Goal: Task Accomplishment & Management: Manage account settings

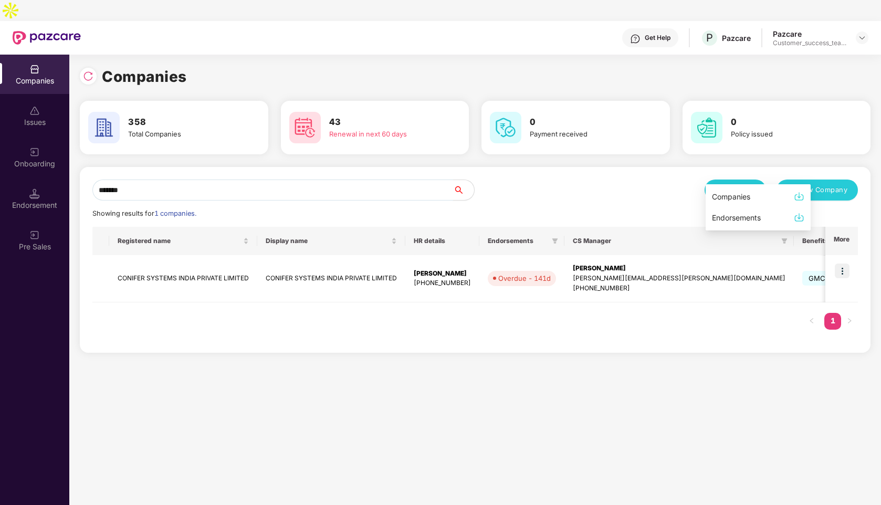
click at [162, 179] on input "*******" at bounding box center [272, 189] width 361 height 21
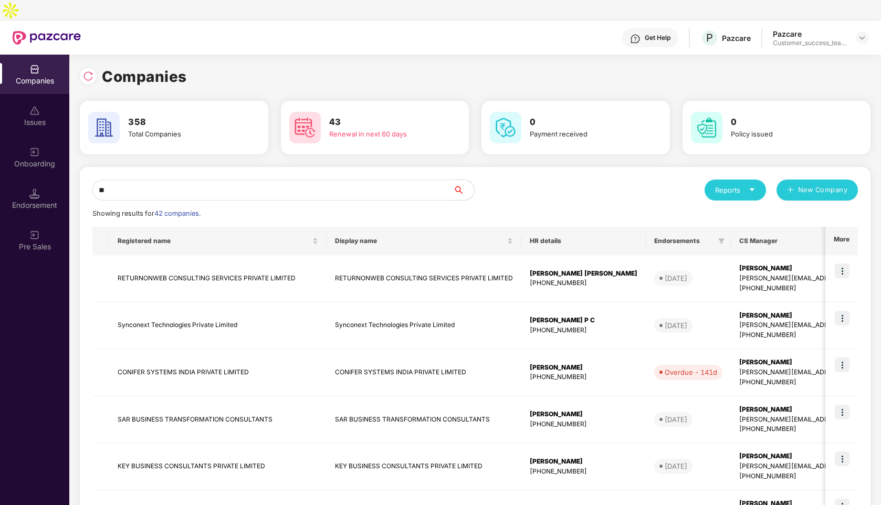
type input "*"
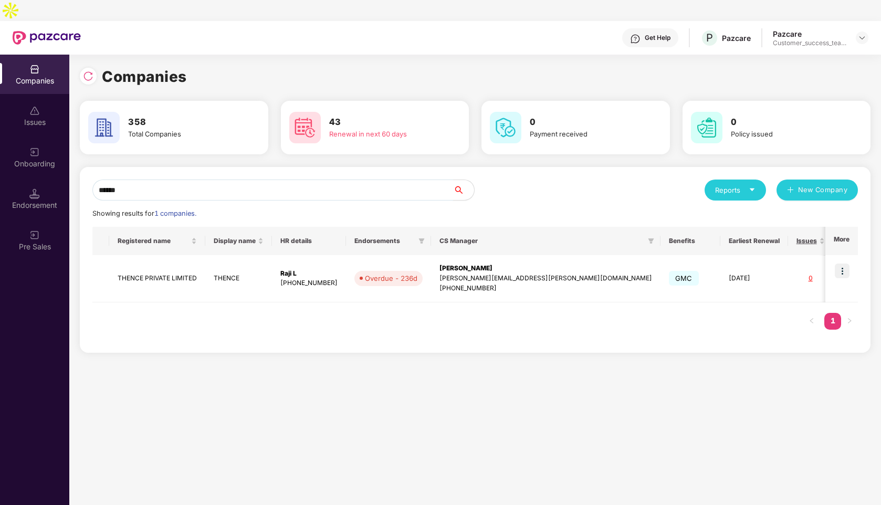
type input "******"
click at [861, 34] on img at bounding box center [862, 38] width 8 height 8
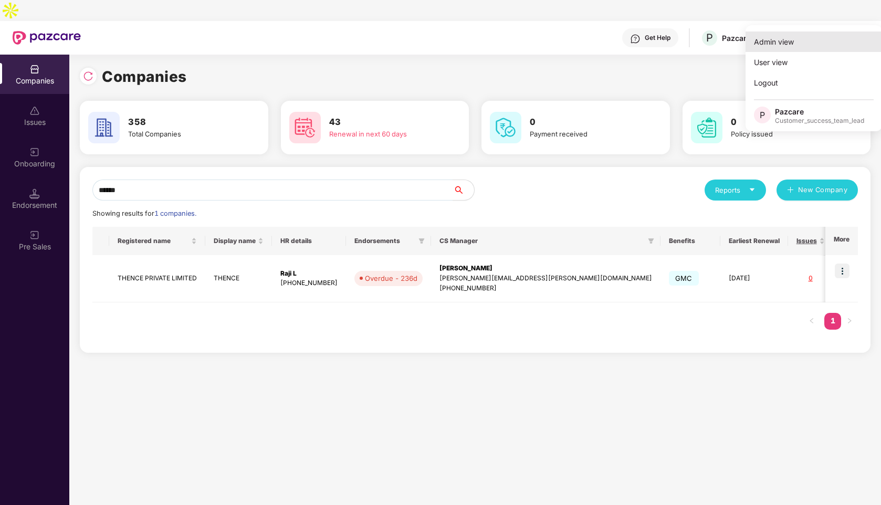
click at [783, 45] on div "Admin view" at bounding box center [813, 41] width 136 height 20
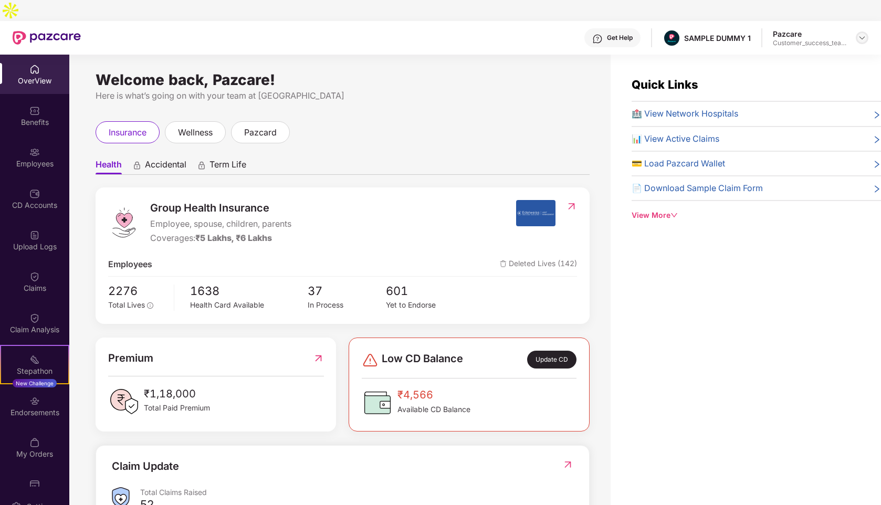
click at [860, 34] on img at bounding box center [862, 38] width 8 height 8
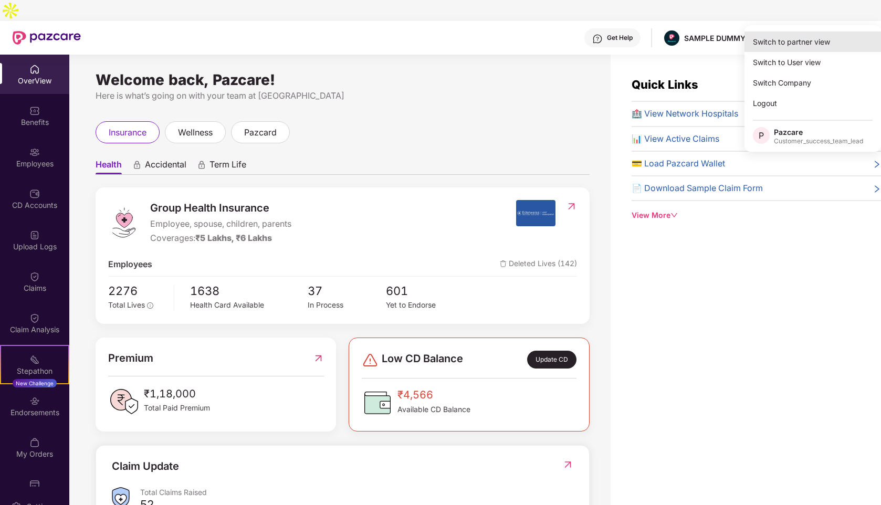
click at [781, 47] on div "Switch to partner view" at bounding box center [812, 41] width 136 height 20
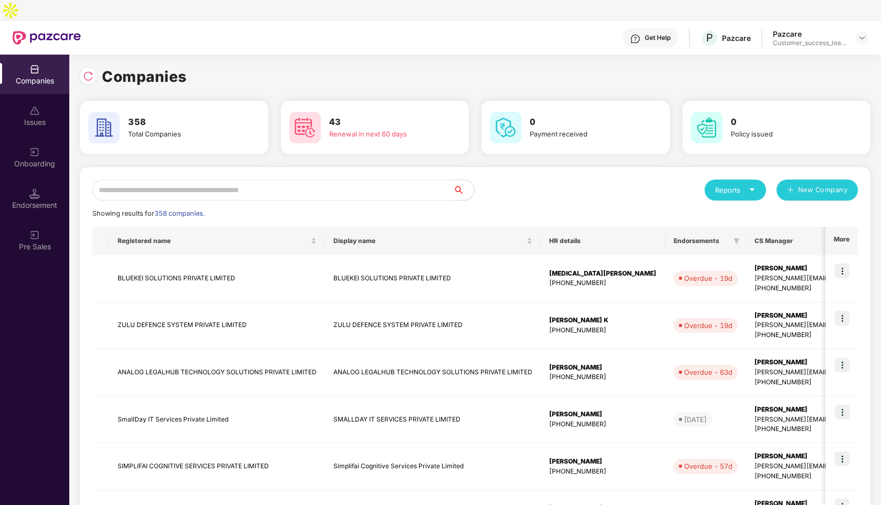
click at [230, 179] on input "text" at bounding box center [272, 189] width 361 height 21
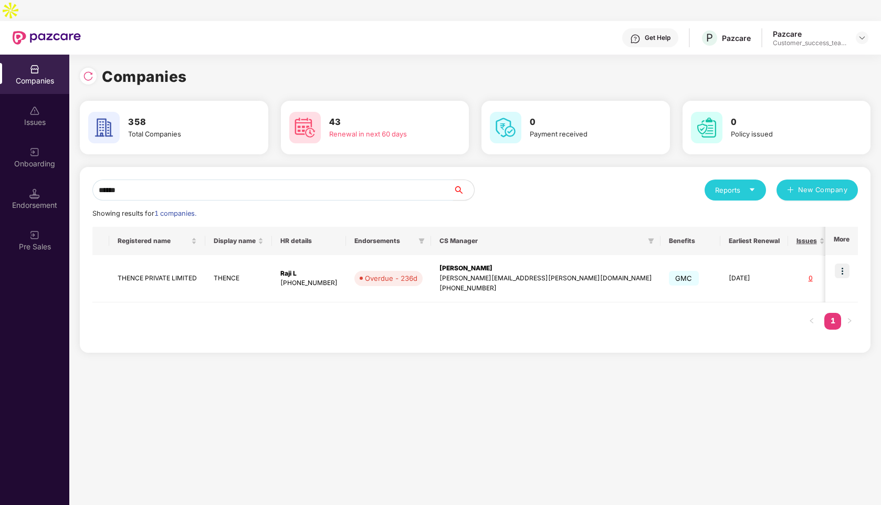
type input "******"
click at [846, 263] on img at bounding box center [841, 270] width 15 height 15
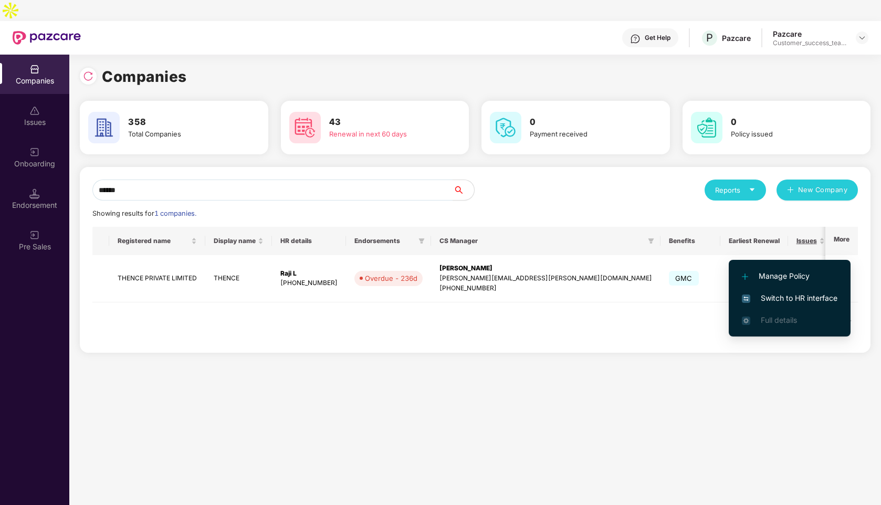
click at [782, 297] on span "Switch to HR interface" at bounding box center [790, 298] width 96 height 12
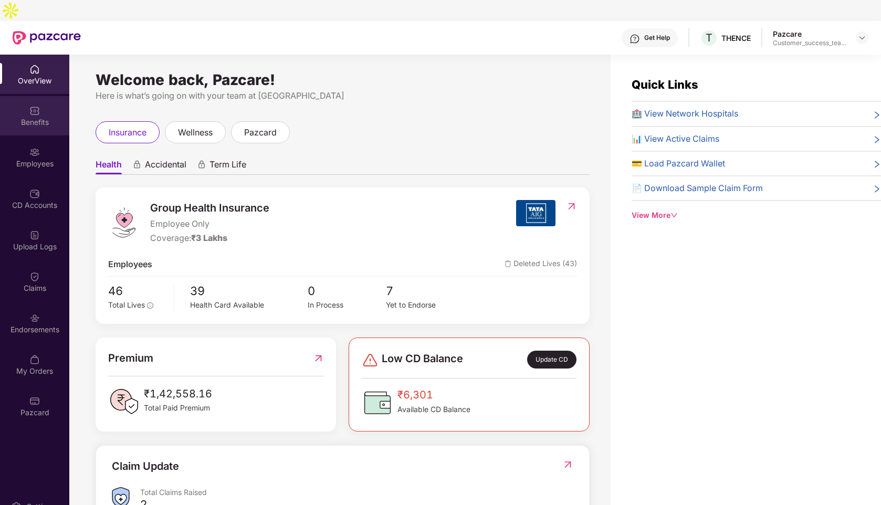
click at [24, 96] on div "Benefits" at bounding box center [34, 115] width 69 height 39
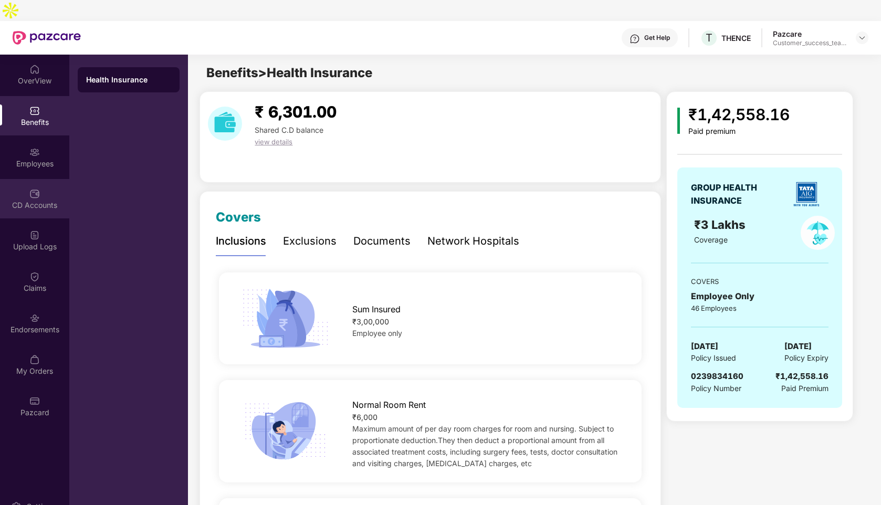
click at [28, 200] on div "CD Accounts" at bounding box center [34, 205] width 69 height 10
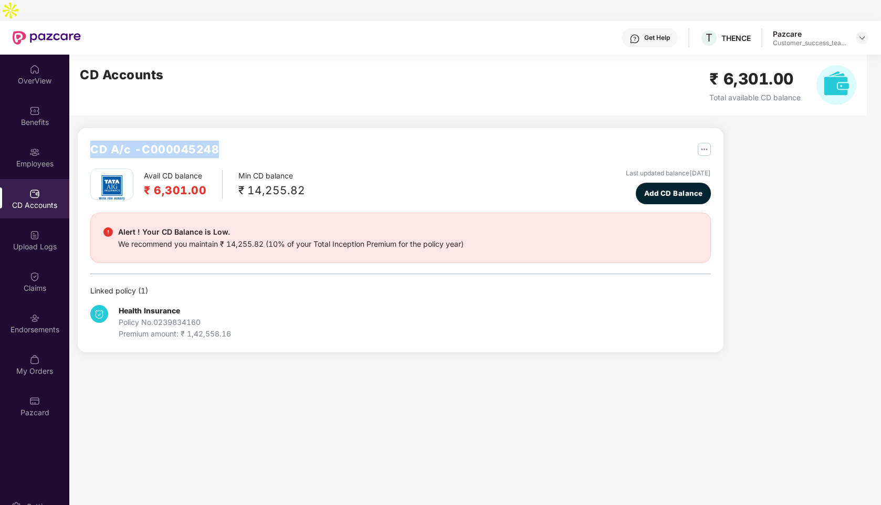
drag, startPoint x: 227, startPoint y: 129, endPoint x: 92, endPoint y: 131, distance: 135.4
click at [92, 141] on div "CD A/c - C000045248" at bounding box center [400, 155] width 620 height 28
copy h2 "CD A/c - C000045248"
click at [865, 34] on img at bounding box center [862, 38] width 8 height 8
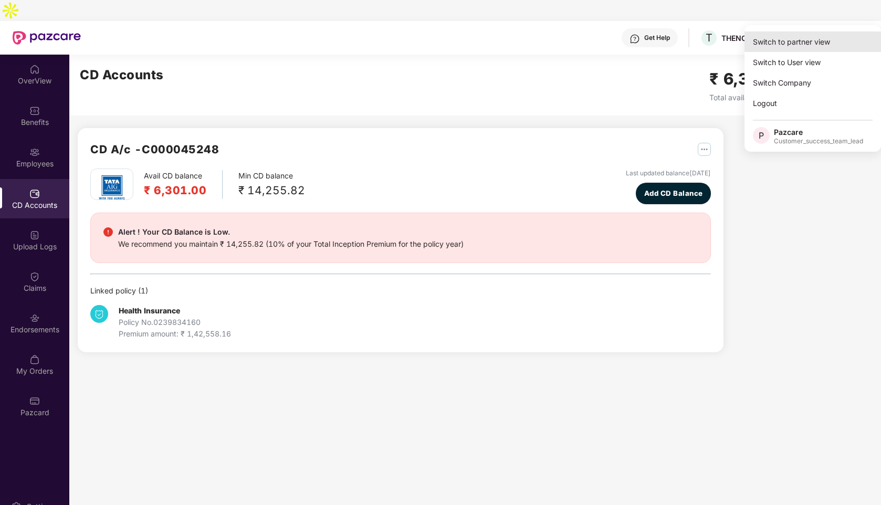
click at [816, 41] on div "Switch to partner view" at bounding box center [812, 41] width 136 height 20
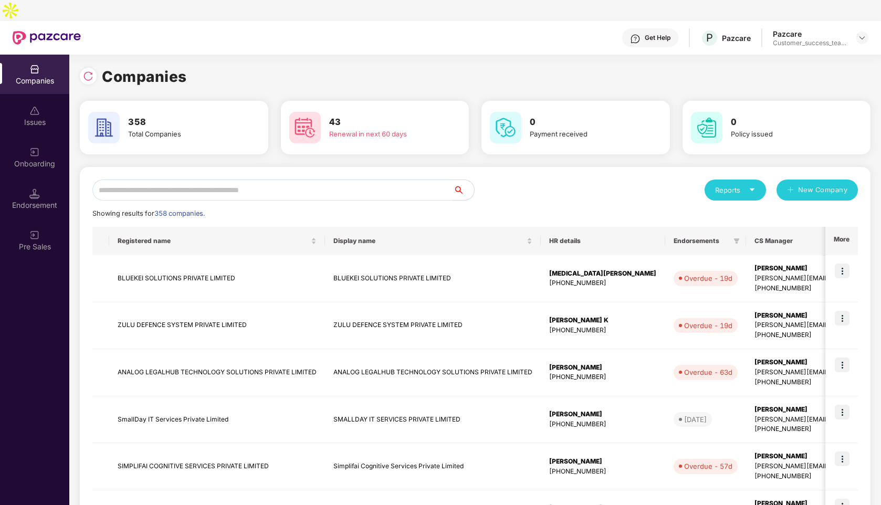
click at [195, 179] on div "Reports New Company Showing results for 358 companies. Registered name Display …" at bounding box center [474, 470] width 765 height 583
click at [204, 179] on input "text" at bounding box center [272, 189] width 361 height 21
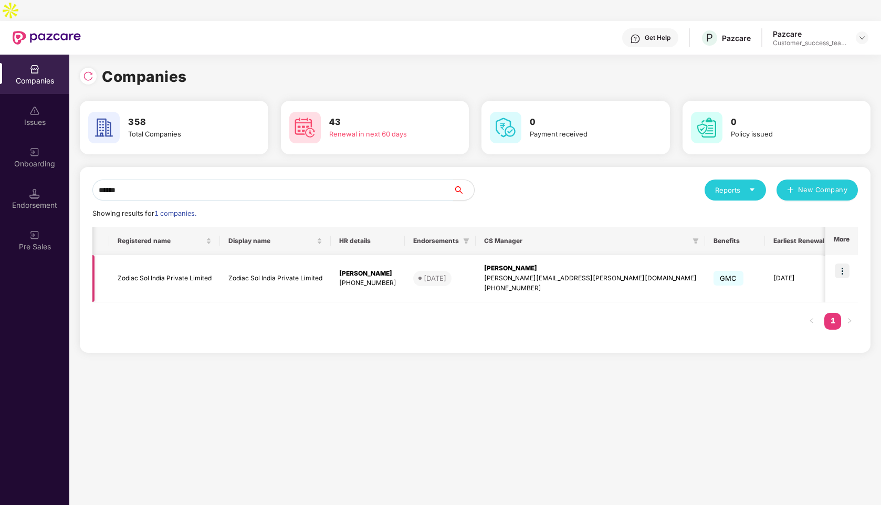
scroll to position [0, 60]
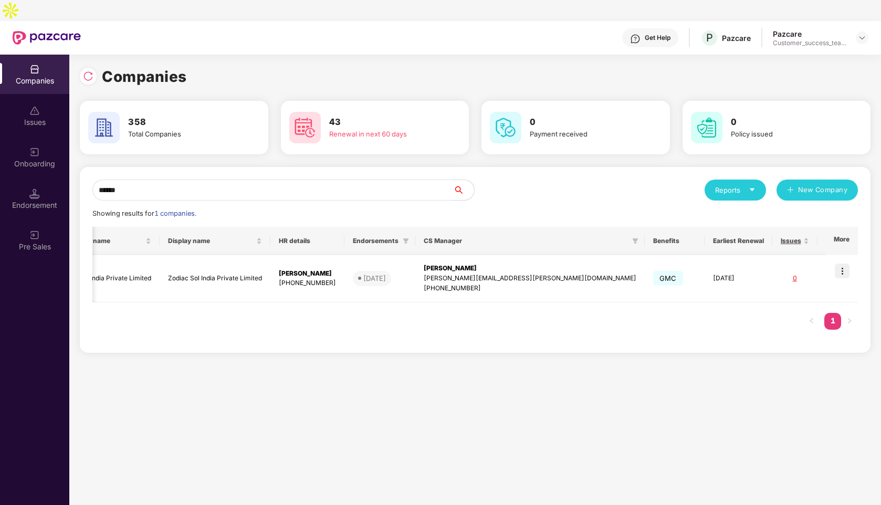
type input "******"
click at [844, 263] on img at bounding box center [841, 270] width 15 height 15
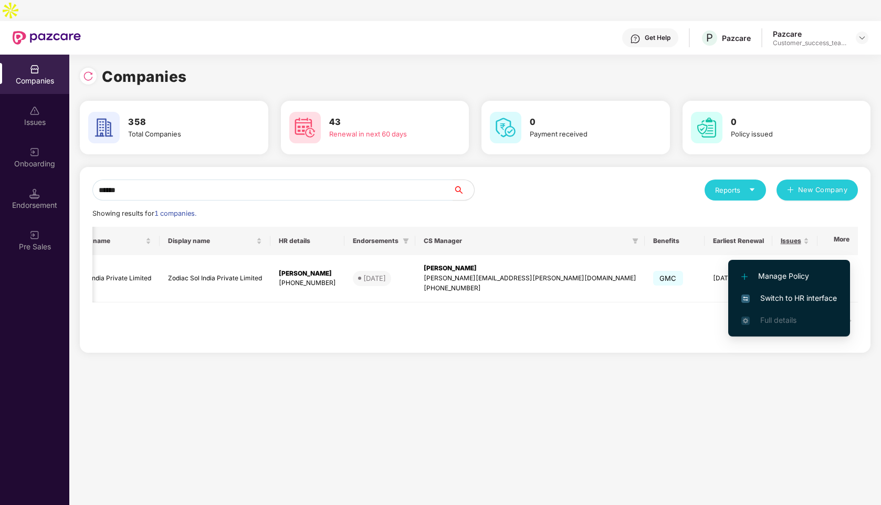
click at [783, 296] on span "Switch to HR interface" at bounding box center [789, 298] width 96 height 12
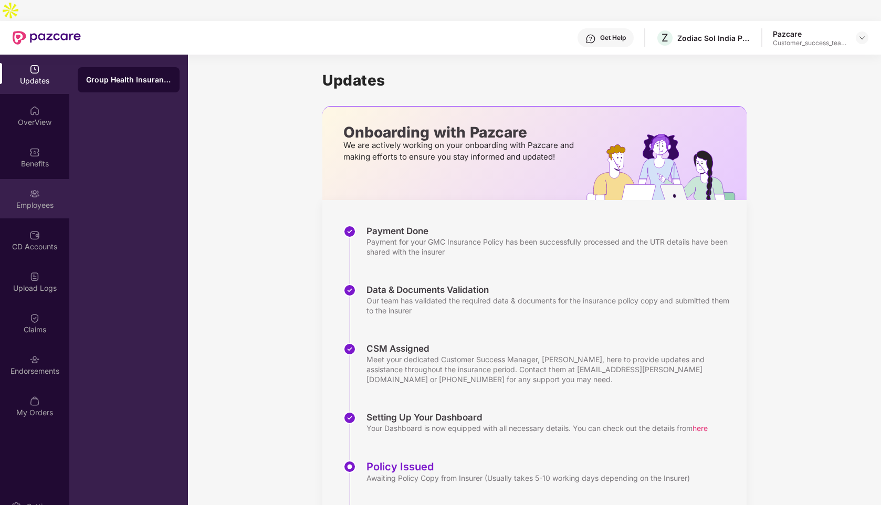
click at [34, 188] on img at bounding box center [34, 193] width 10 height 10
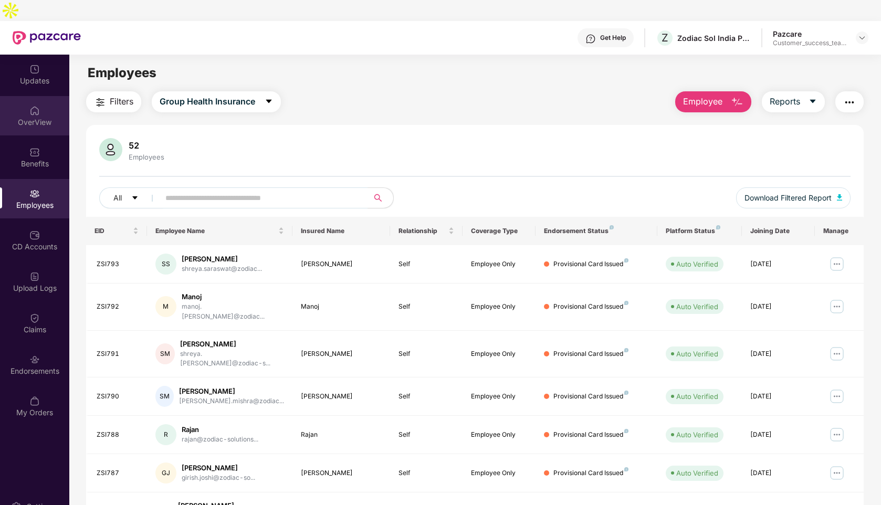
click at [36, 105] on img at bounding box center [34, 110] width 10 height 10
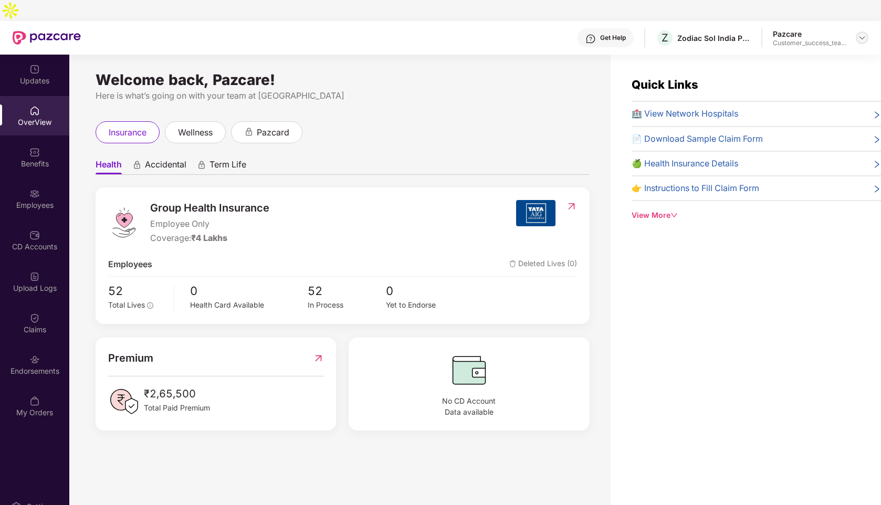
click at [861, 34] on img at bounding box center [862, 38] width 8 height 8
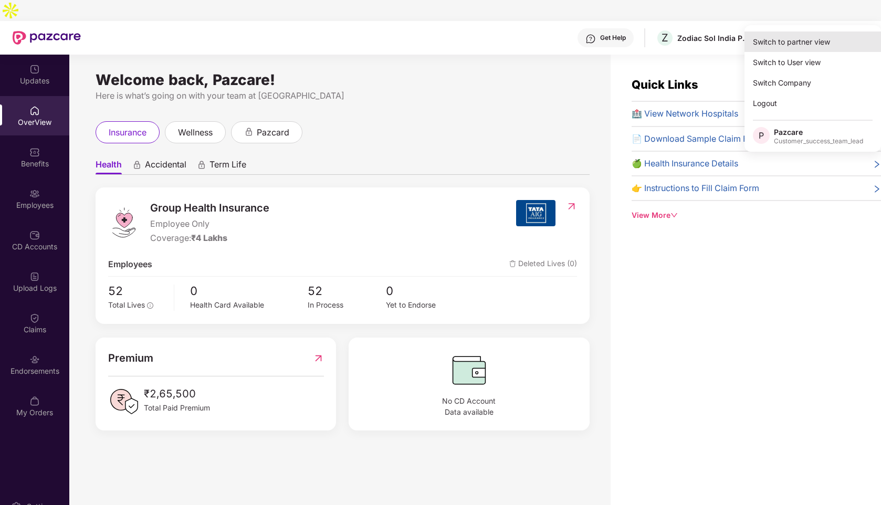
click at [788, 43] on div "Switch to partner view" at bounding box center [812, 41] width 136 height 20
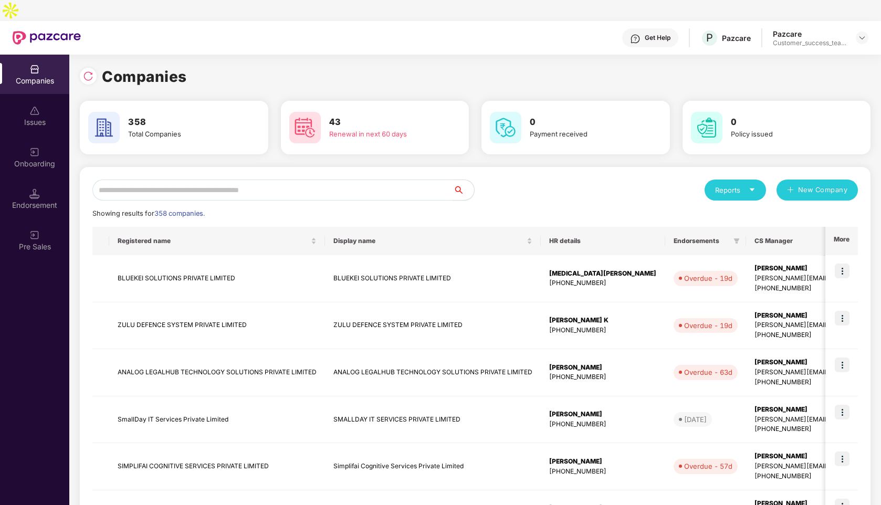
click at [195, 179] on input "text" at bounding box center [272, 189] width 361 height 21
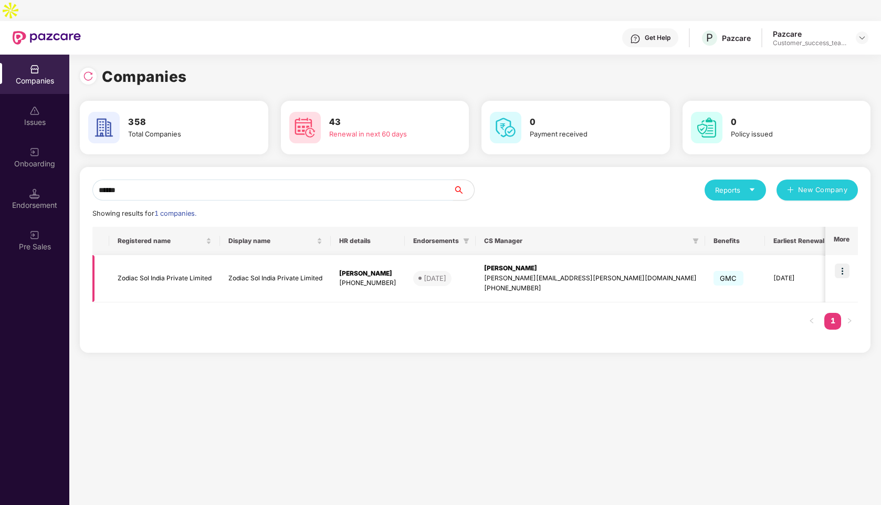
type input "******"
click at [137, 258] on td "Zodiac Sol India Private Limited" at bounding box center [164, 278] width 111 height 47
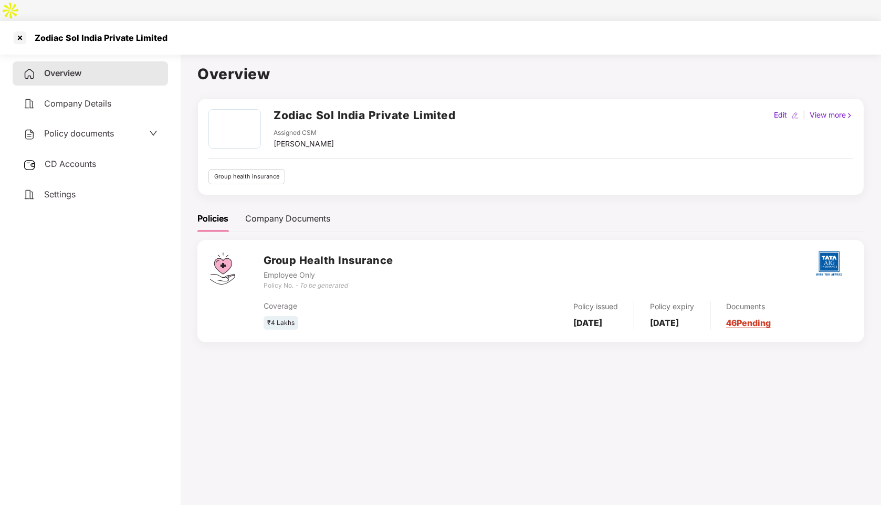
click at [142, 127] on div "Policy documents" at bounding box center [90, 134] width 134 height 14
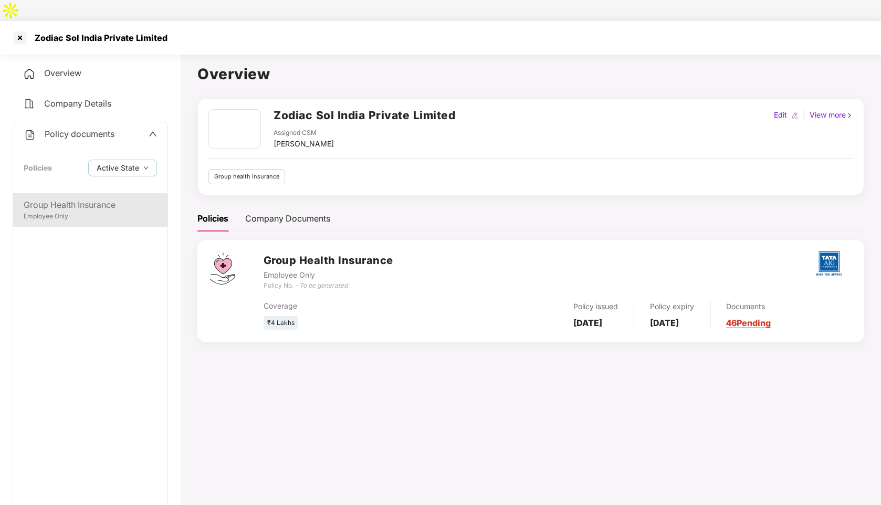
click at [77, 198] on div "Group Health Insurance" at bounding box center [90, 204] width 133 height 13
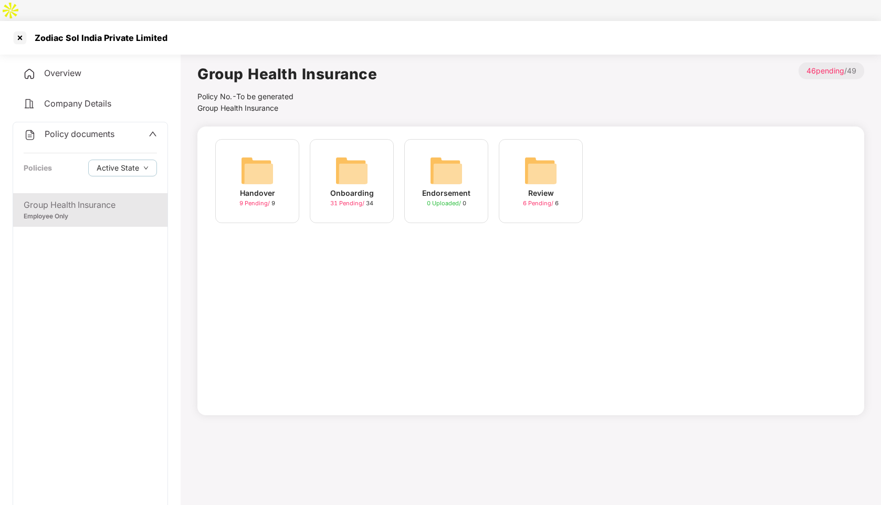
click at [336, 187] on div "Onboarding" at bounding box center [352, 193] width 44 height 12
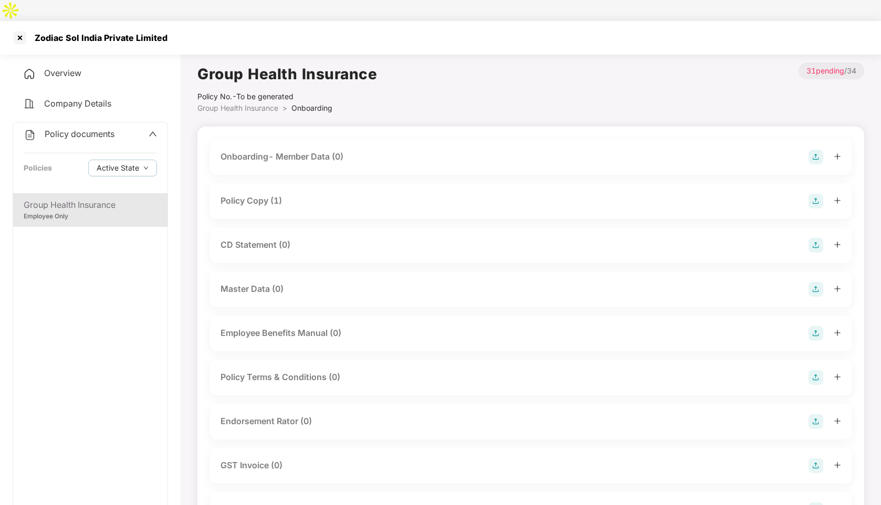
click at [313, 194] on div "Policy Copy (1)" at bounding box center [530, 201] width 620 height 15
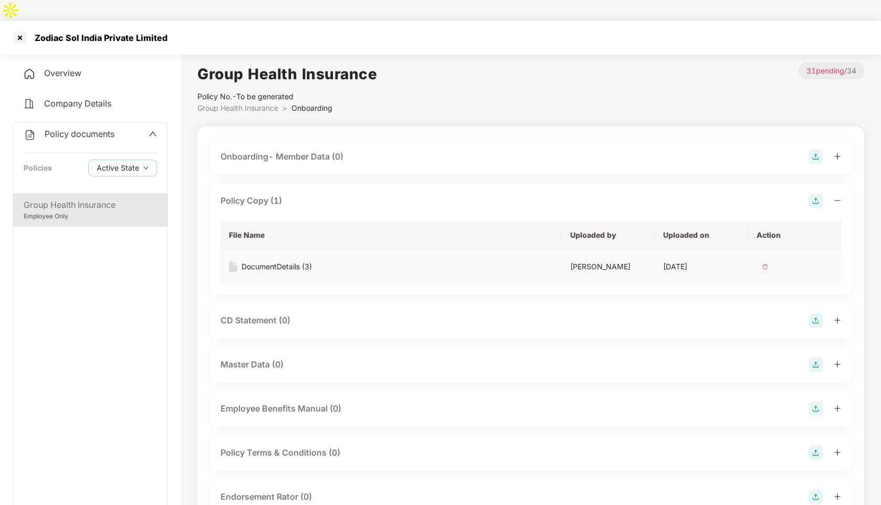
click at [769, 258] on img at bounding box center [764, 266] width 17 height 17
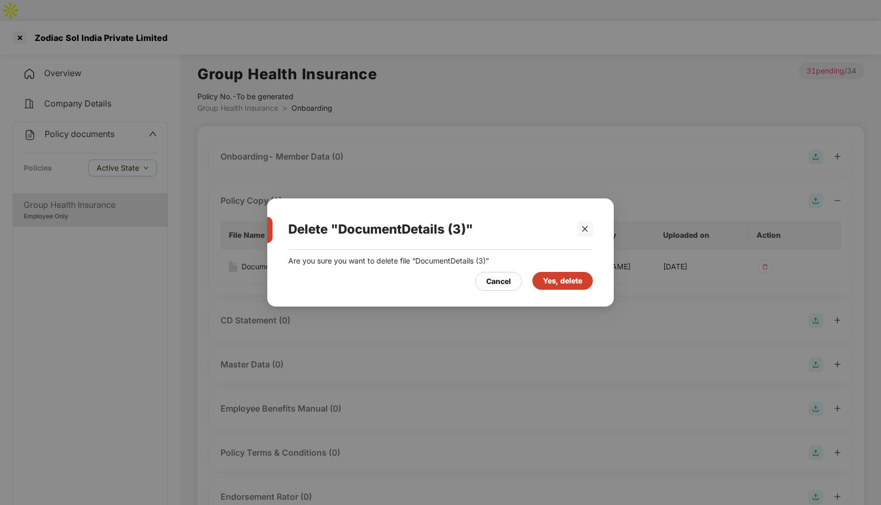
click at [567, 283] on div "Yes, delete" at bounding box center [562, 281] width 39 height 12
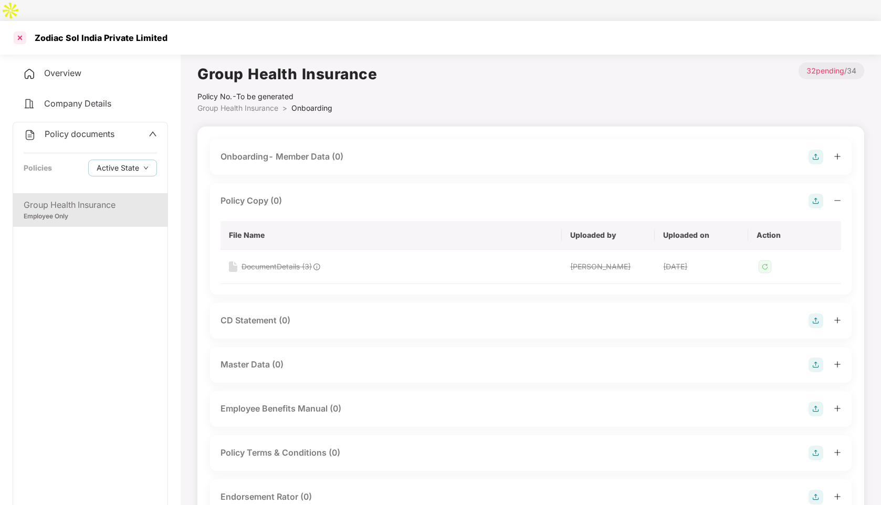
click at [21, 29] on div at bounding box center [20, 37] width 17 height 17
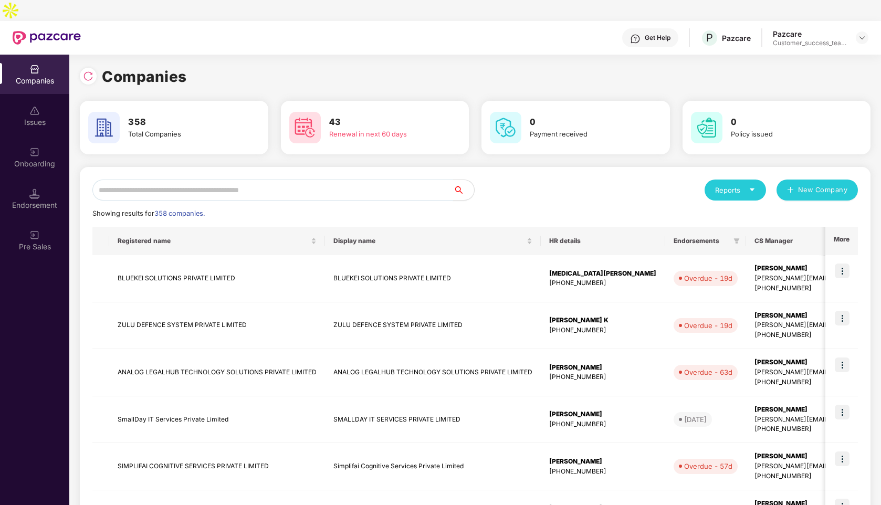
click at [142, 179] on input "text" at bounding box center [272, 189] width 361 height 21
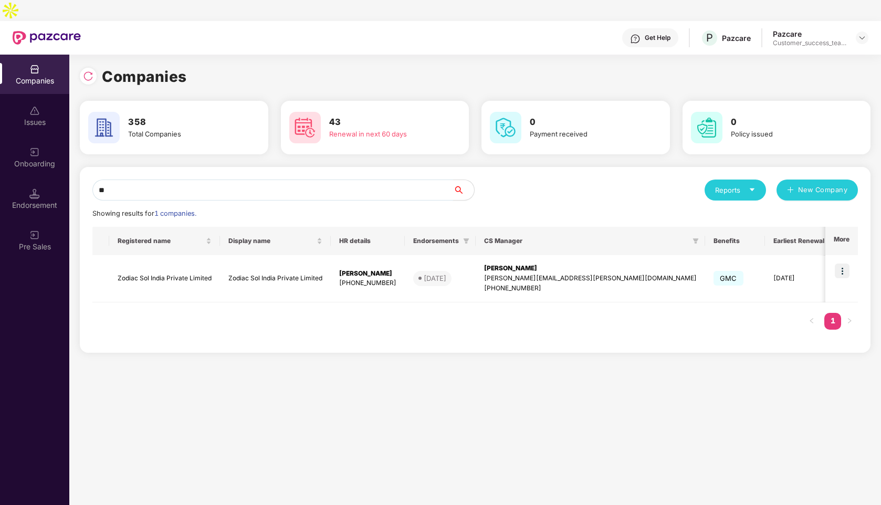
type input "*"
type input "*****"
